Goal: Task Accomplishment & Management: Use online tool/utility

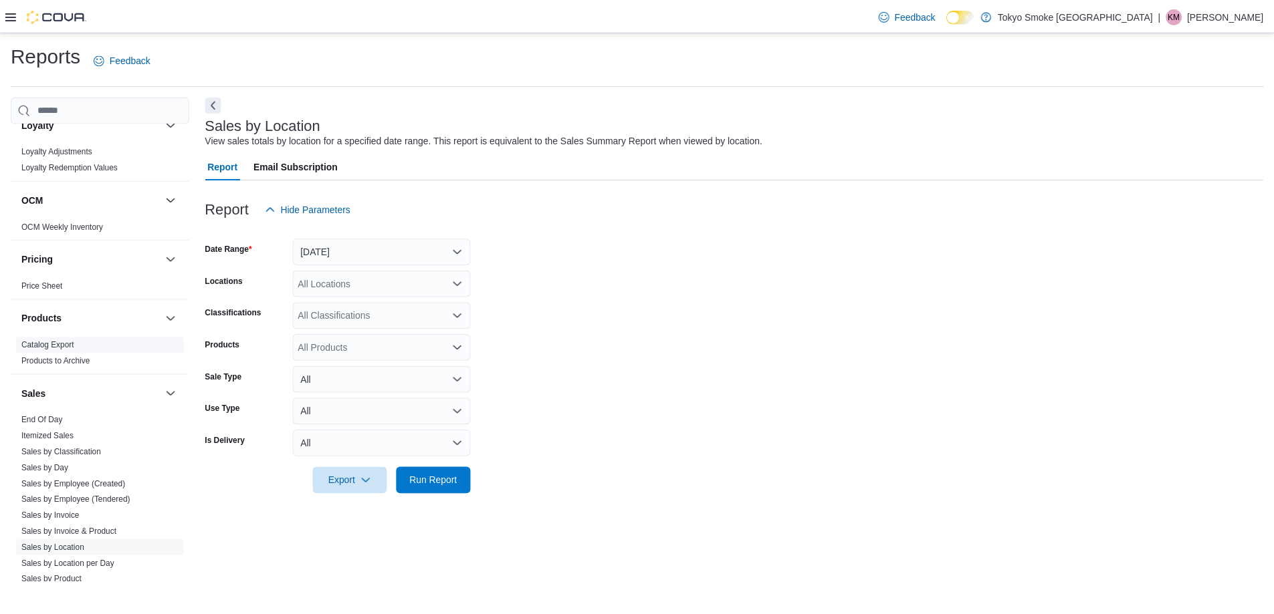
scroll to position [764, 0]
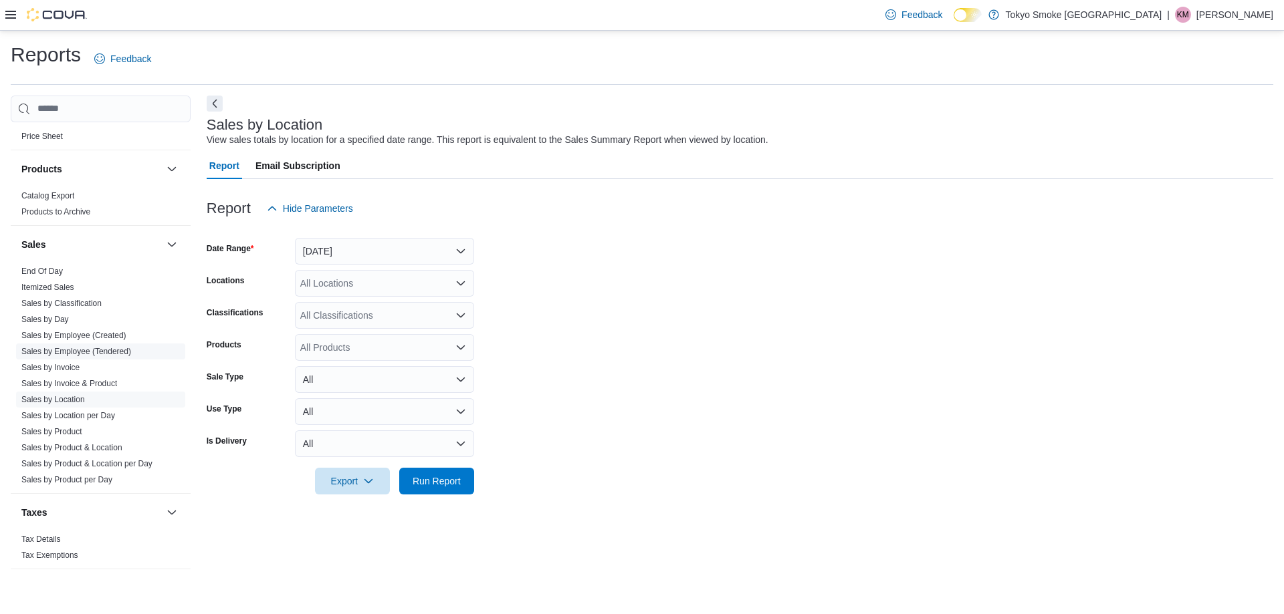
click at [96, 353] on link "Sales by Employee (Tendered)" at bounding box center [76, 351] width 110 height 9
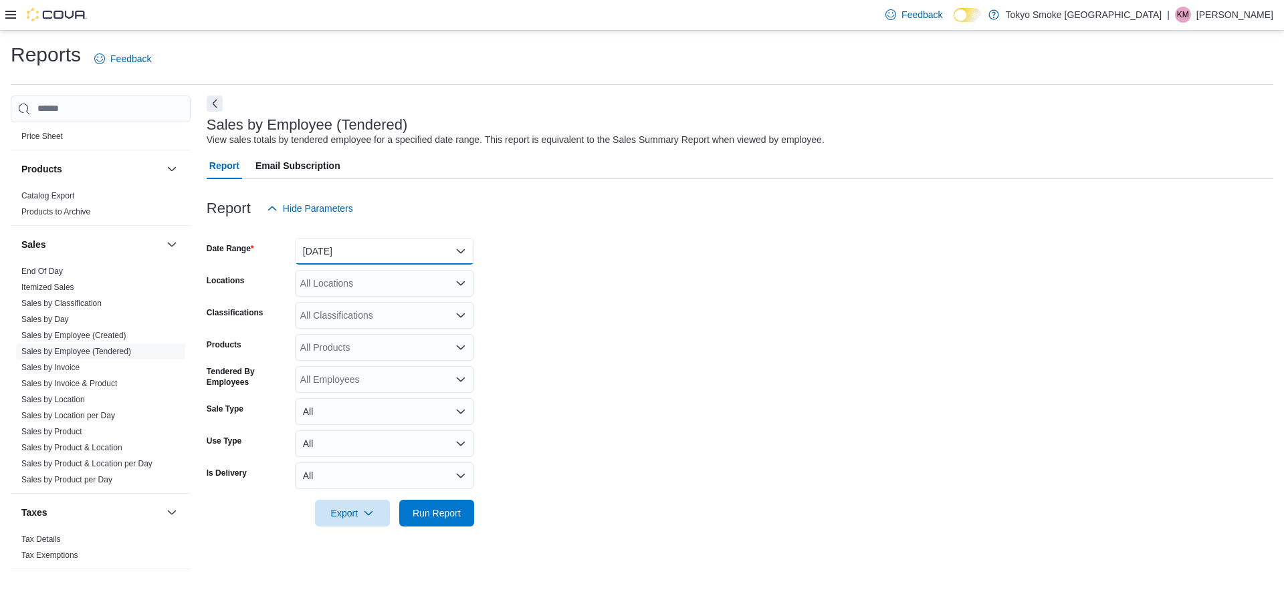
click at [392, 254] on button "Yesterday" at bounding box center [384, 251] width 179 height 27
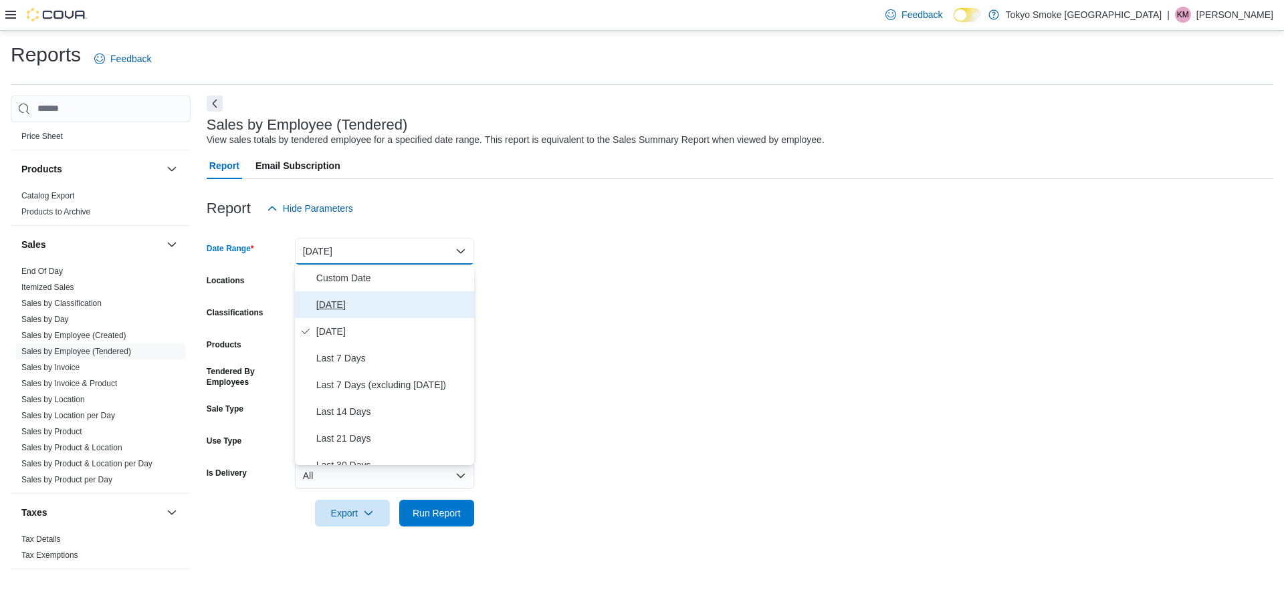
click at [355, 313] on button "Today" at bounding box center [384, 305] width 179 height 27
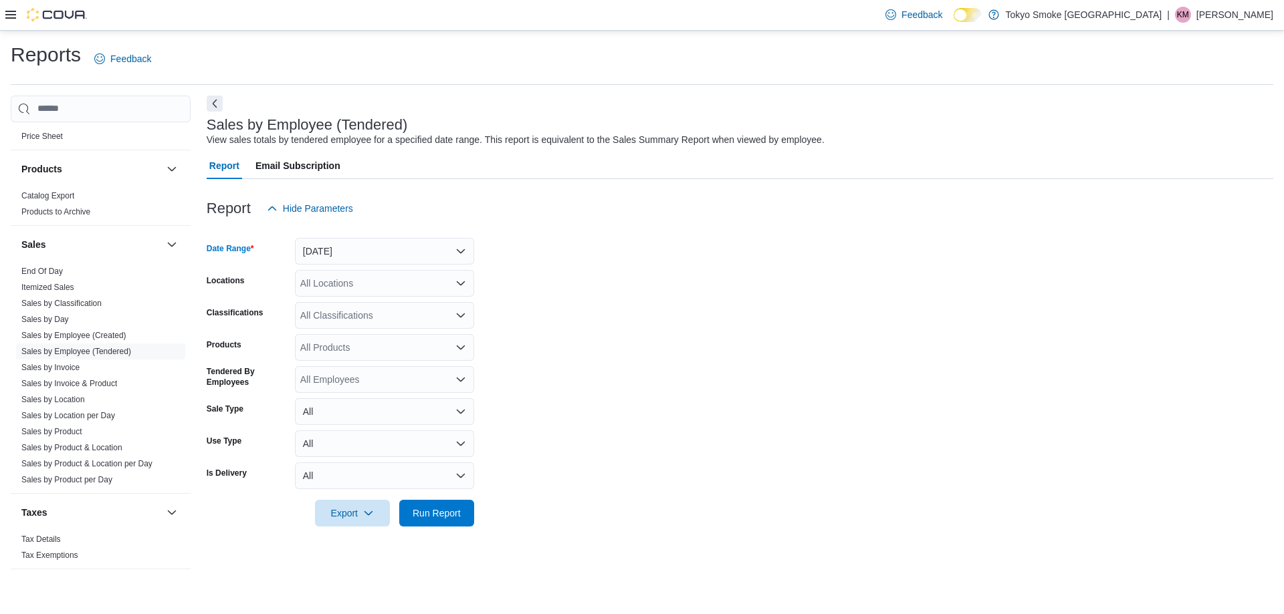
click at [352, 274] on div "All Locations" at bounding box center [384, 283] width 179 height 27
type input "**"
click at [388, 314] on button "London Wonderland" at bounding box center [384, 306] width 179 height 19
click at [681, 344] on form "Date Range Today Locations London Wonderland Classifications All Classification…" at bounding box center [740, 374] width 1066 height 305
click at [433, 506] on span "Run Report" at bounding box center [436, 512] width 59 height 27
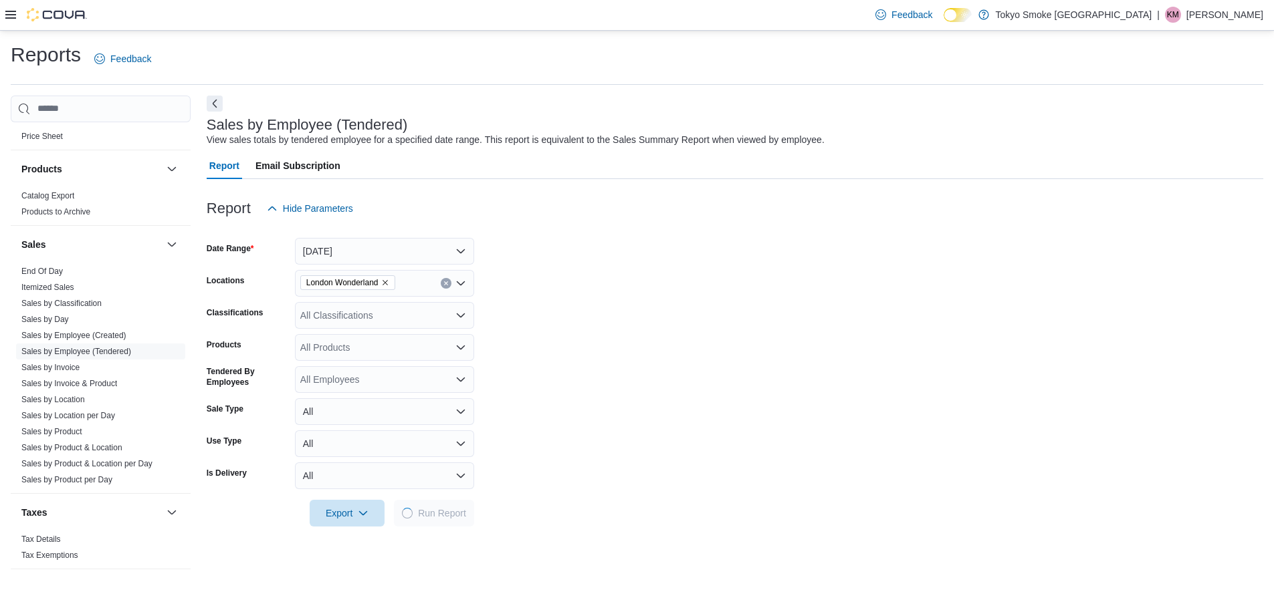
scroll to position [401, 0]
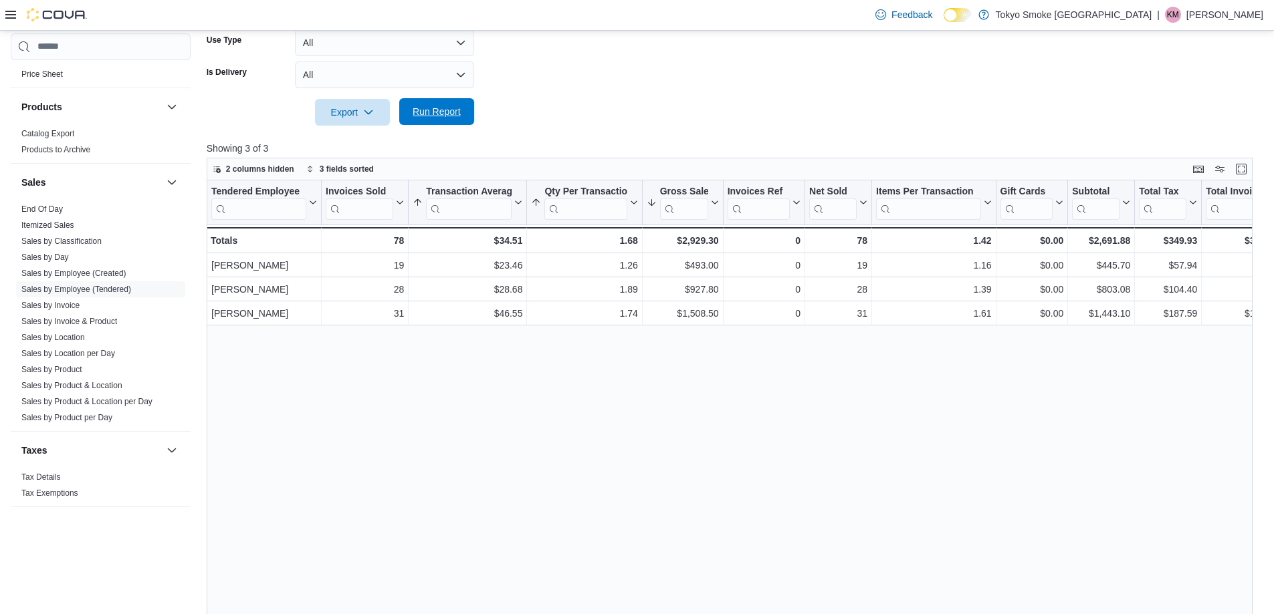
click at [442, 114] on span "Run Report" at bounding box center [437, 111] width 48 height 13
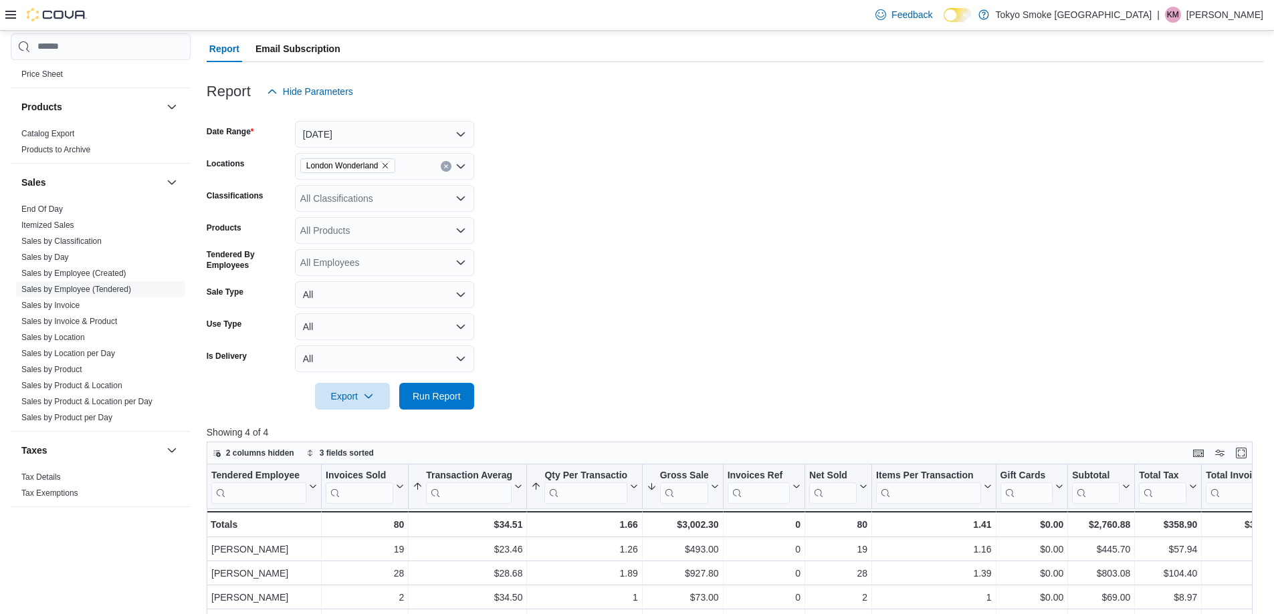
scroll to position [0, 0]
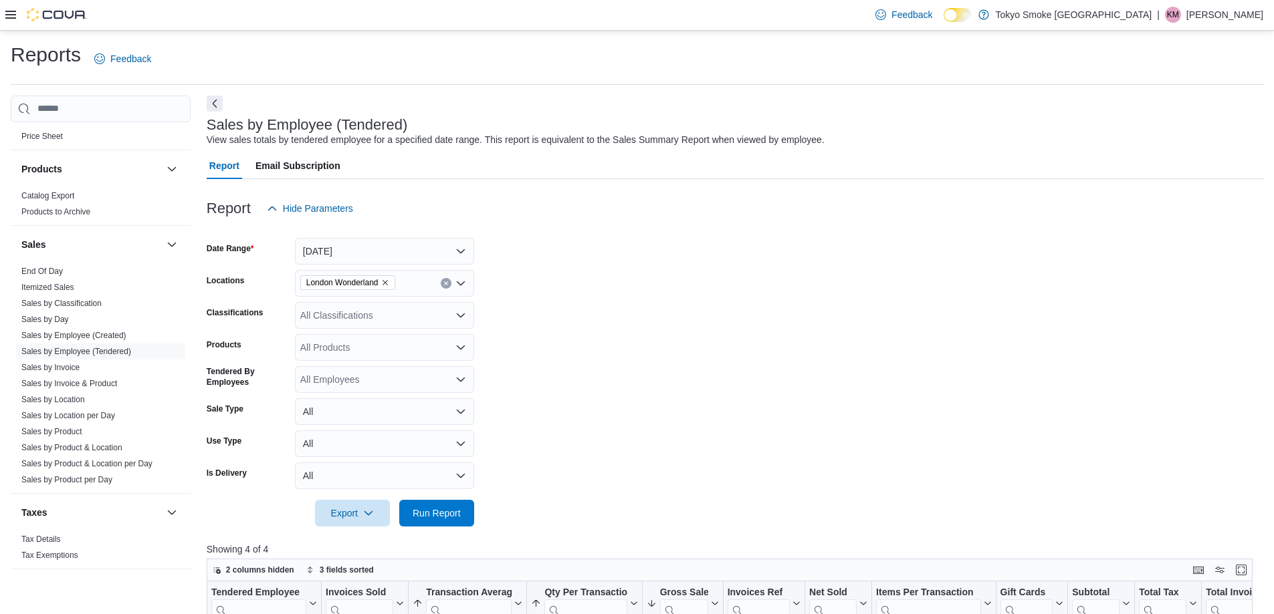
click at [1214, 30] on div "Feedback Dark Mode Tokyo Smoke Canada | KM Kai Mastervick" at bounding box center [637, 15] width 1274 height 31
click at [1222, 16] on p "Kai Mastervick" at bounding box center [1224, 15] width 77 height 16
click at [1158, 130] on button "Sign Out" at bounding box center [1196, 130] width 123 height 21
